Goal: Obtain resource: Download file/media

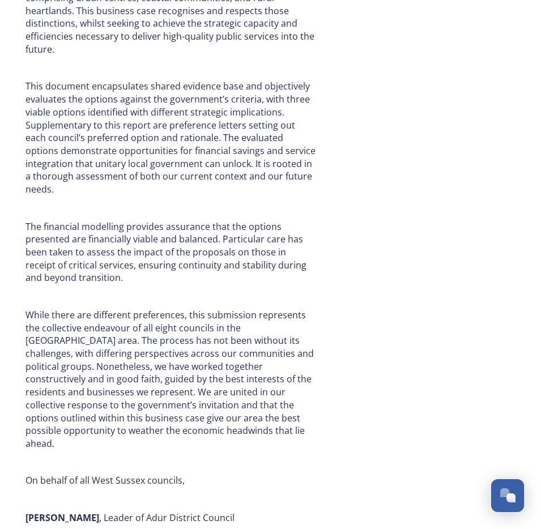
scroll to position [571, 0]
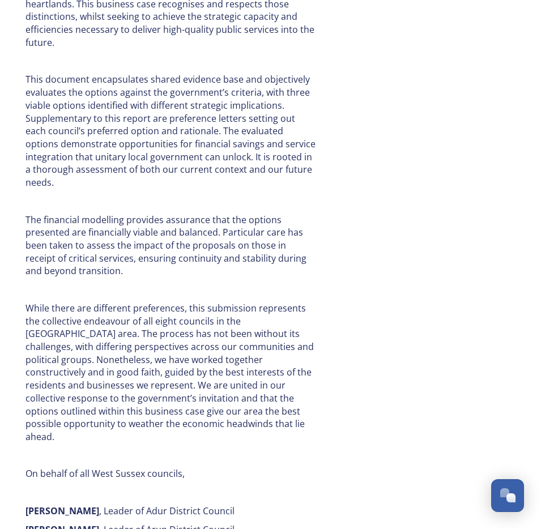
click at [244, 312] on p "While there are different preferences, this submission represents the collectiv…" at bounding box center [171, 373] width 292 height 142
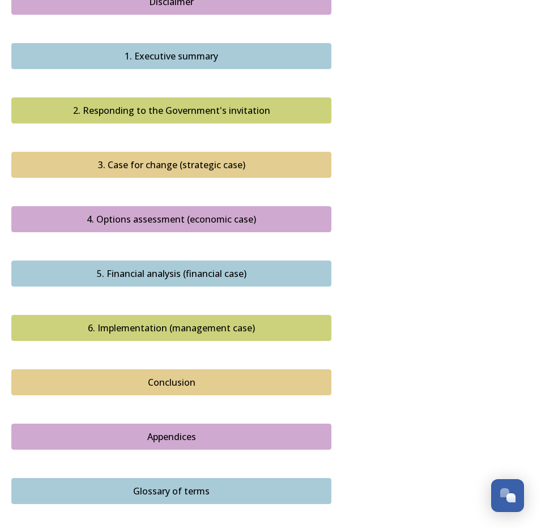
scroll to position [1421, 0]
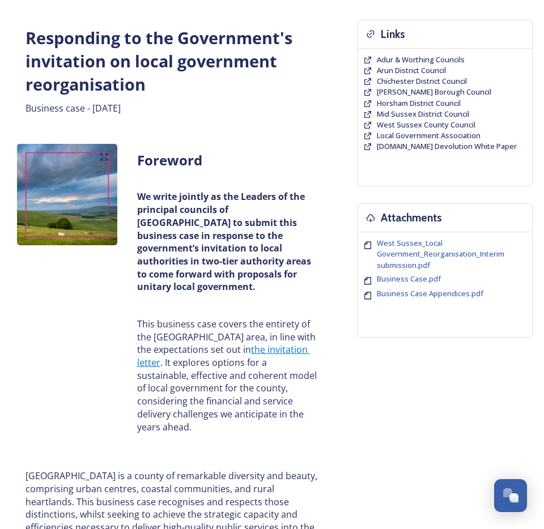
scroll to position [71, 0]
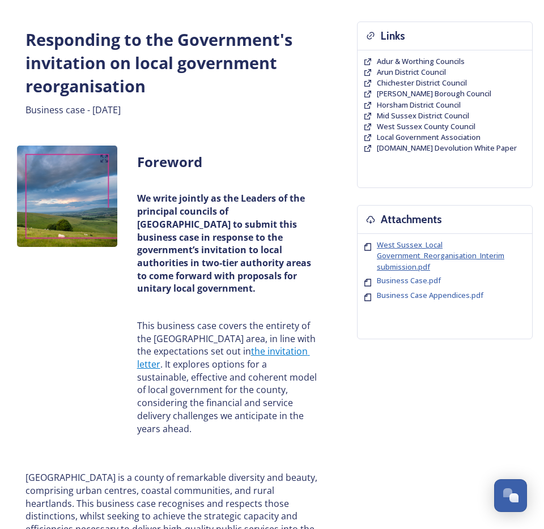
click at [399, 258] on span "West Sussex_Local Government_Reorganisation_Interim submission.pdf" at bounding box center [440, 256] width 127 height 32
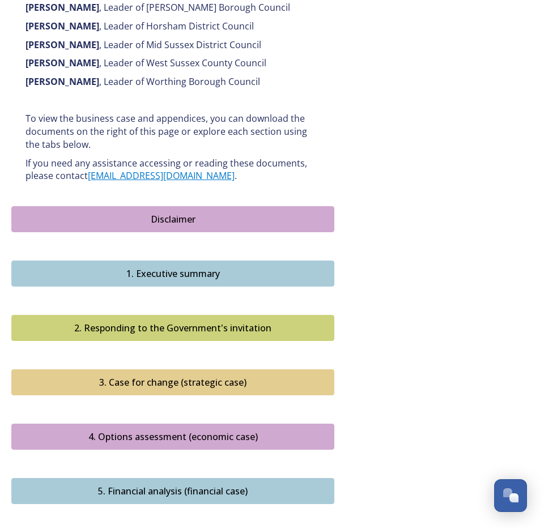
scroll to position [1125, 0]
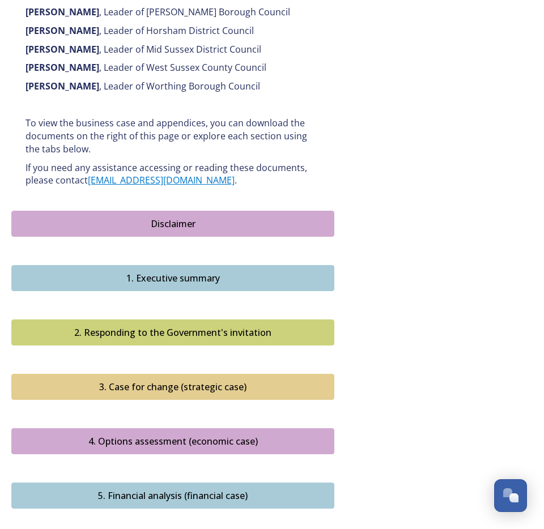
click at [173, 211] on button "Disclaimer" at bounding box center [172, 224] width 323 height 26
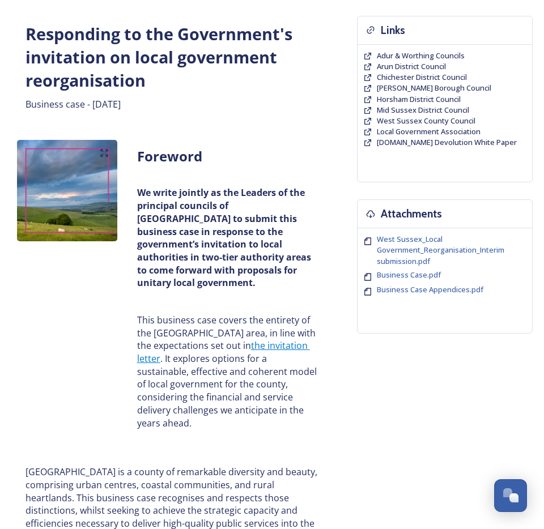
scroll to position [80, 0]
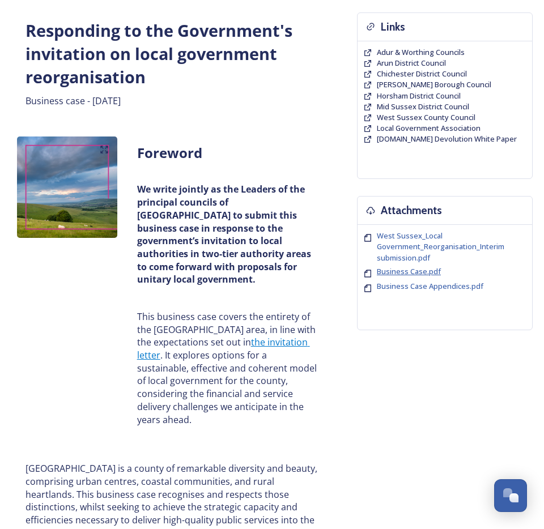
click at [403, 273] on span "Business Case.pdf" at bounding box center [409, 271] width 64 height 10
click at [411, 287] on span "Business Case Appendices.pdf" at bounding box center [430, 286] width 106 height 10
